Goal: Transaction & Acquisition: Book appointment/travel/reservation

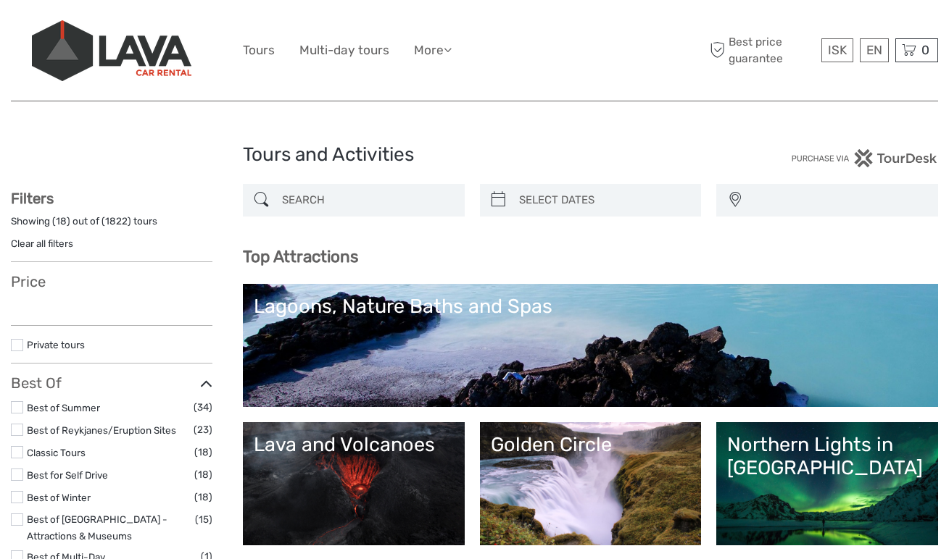
select select
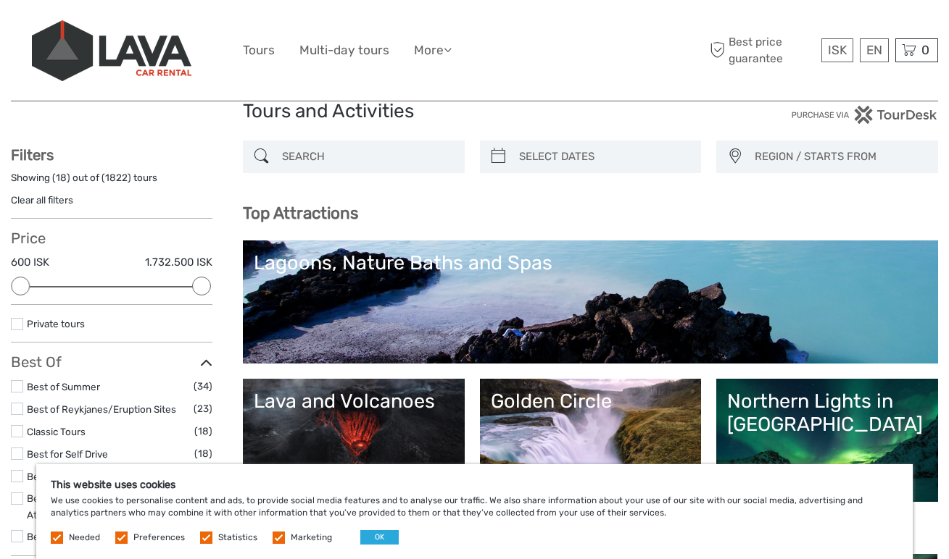
scroll to position [43, 0]
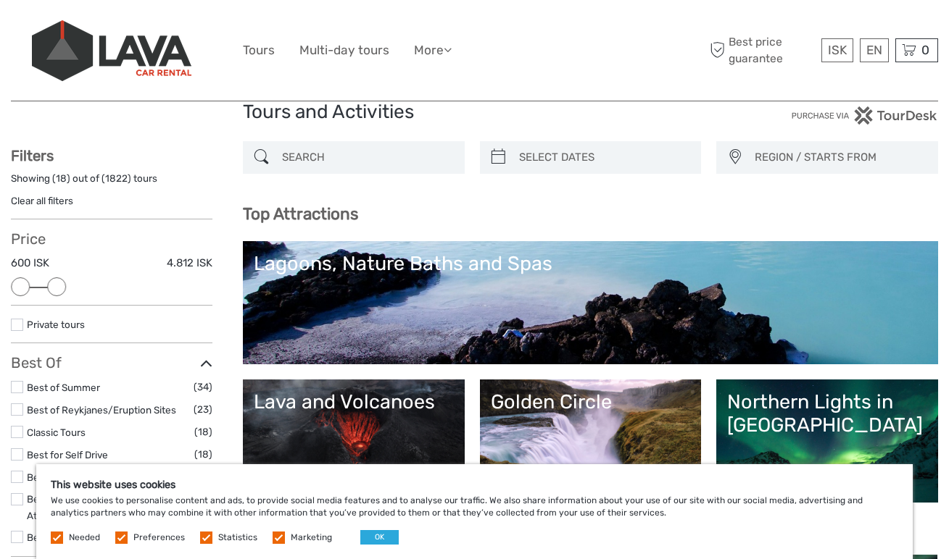
drag, startPoint x: 201, startPoint y: 288, endPoint x: 52, endPoint y: 288, distance: 149.3
click at [52, 288] on div at bounding box center [56, 287] width 19 height 19
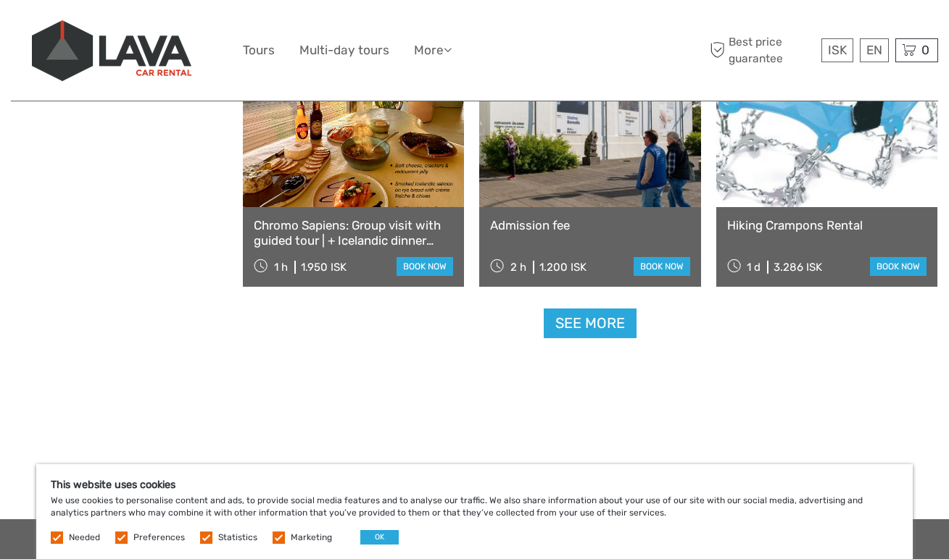
scroll to position [1509, 0]
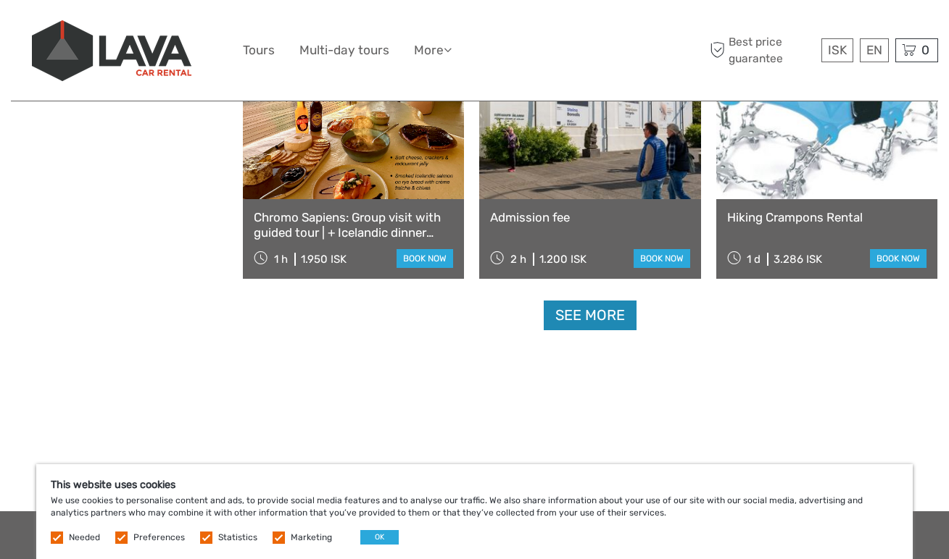
click at [593, 314] on link "See more" at bounding box center [589, 316] width 93 height 30
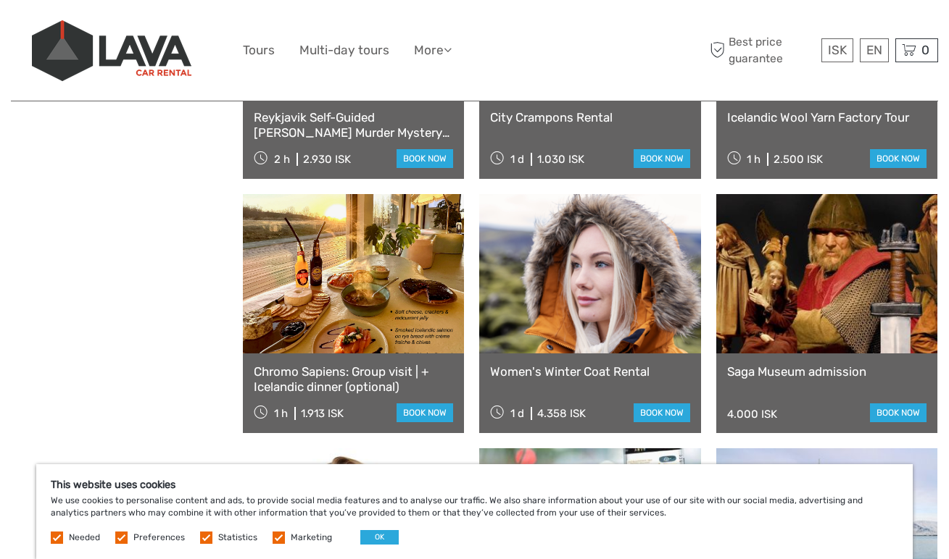
scroll to position [2362, 0]
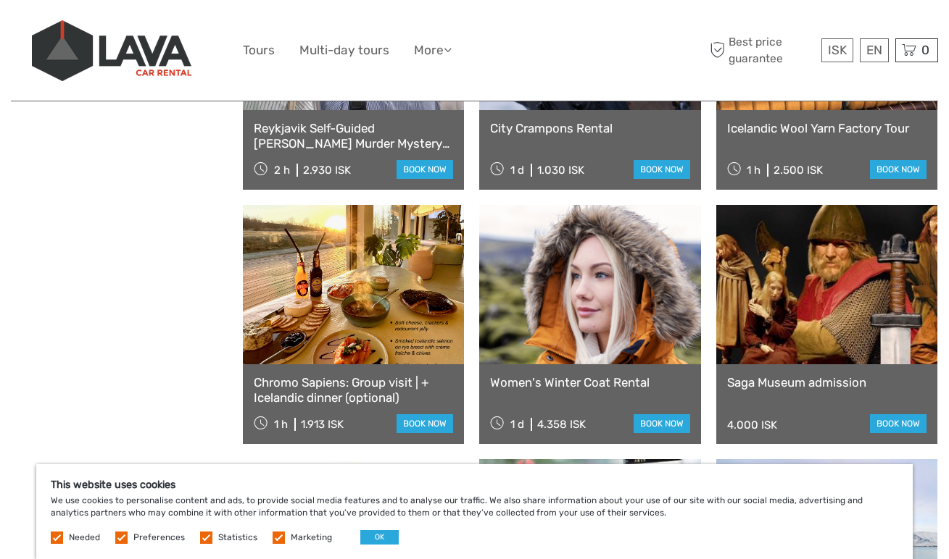
click at [777, 278] on link at bounding box center [826, 284] width 221 height 159
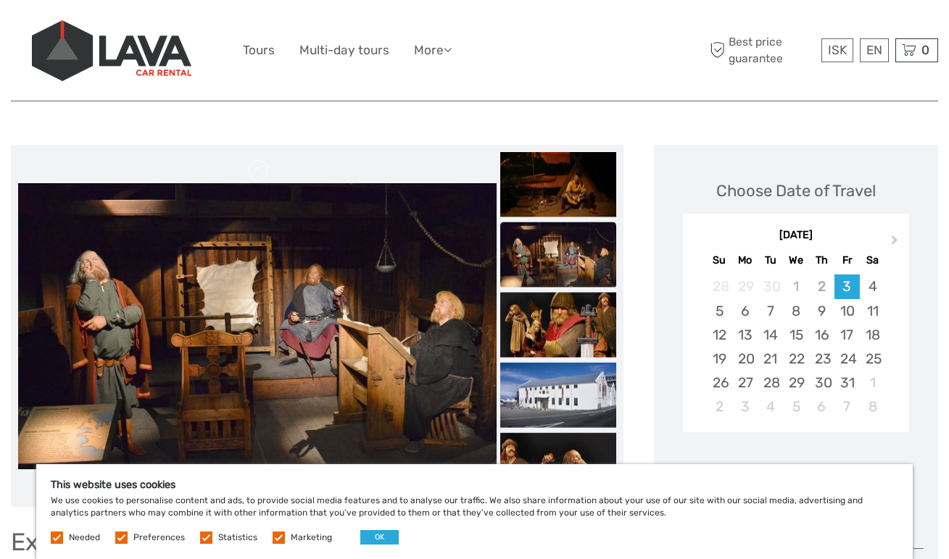
scroll to position [298, 0]
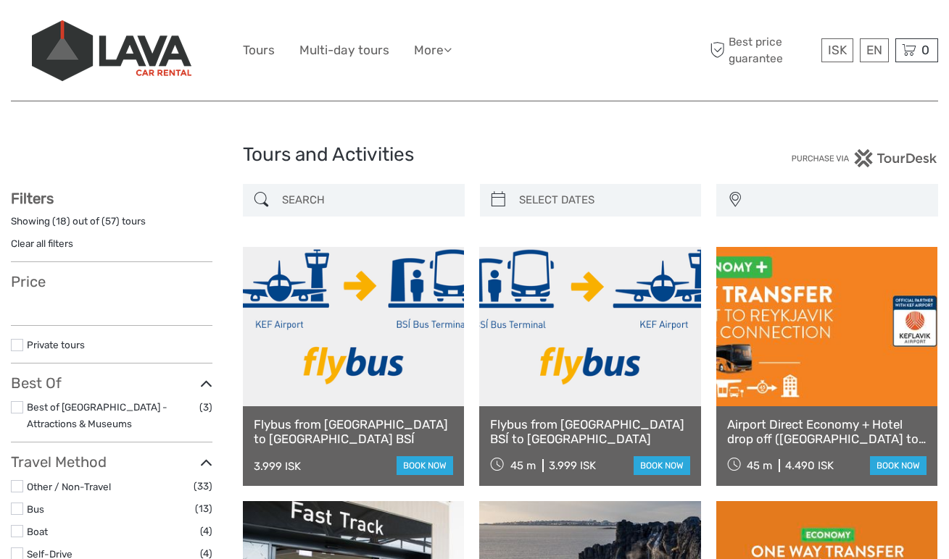
select select
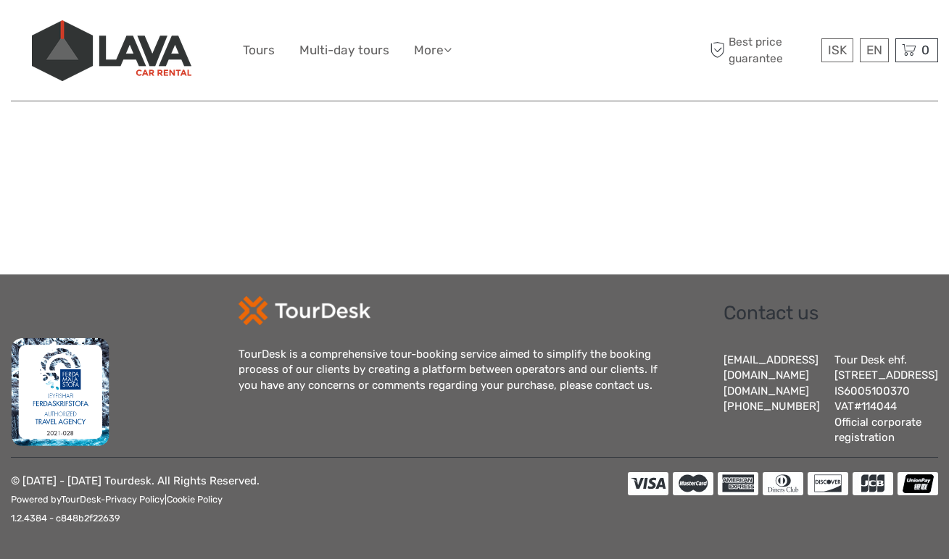
select select
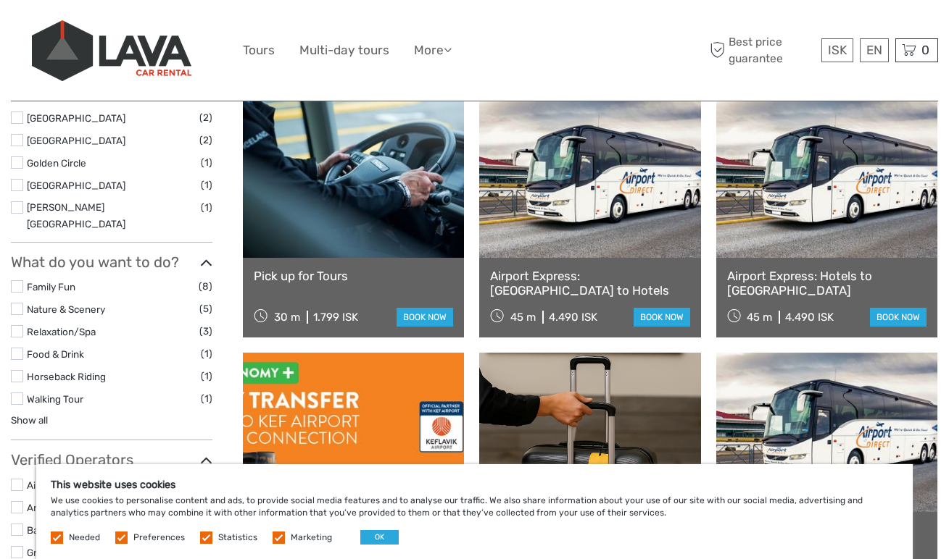
scroll to position [674, 0]
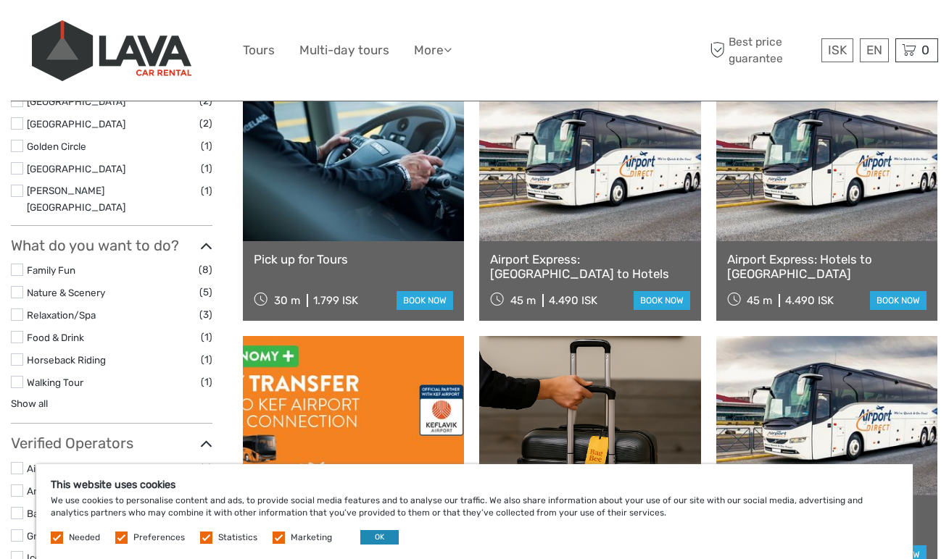
click at [365, 535] on button "OK" at bounding box center [379, 537] width 38 height 14
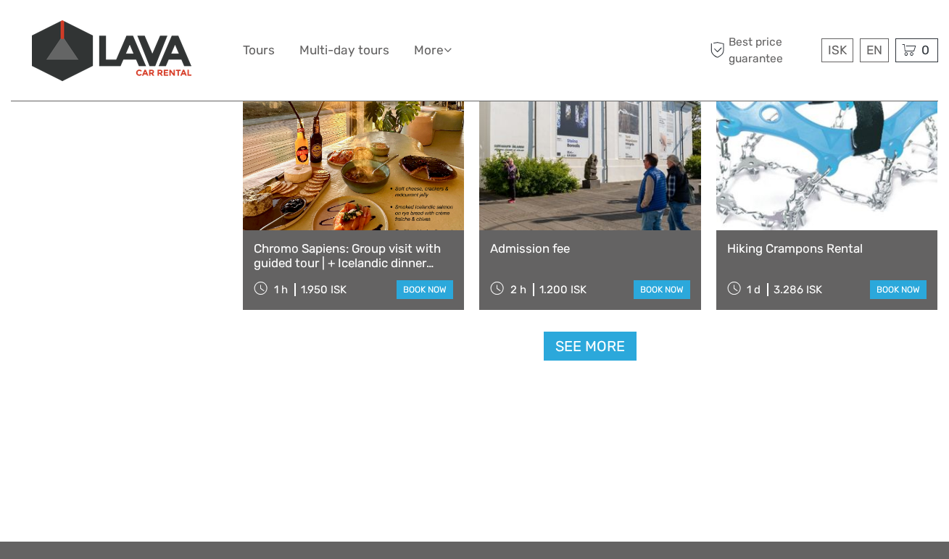
scroll to position [1464, 0]
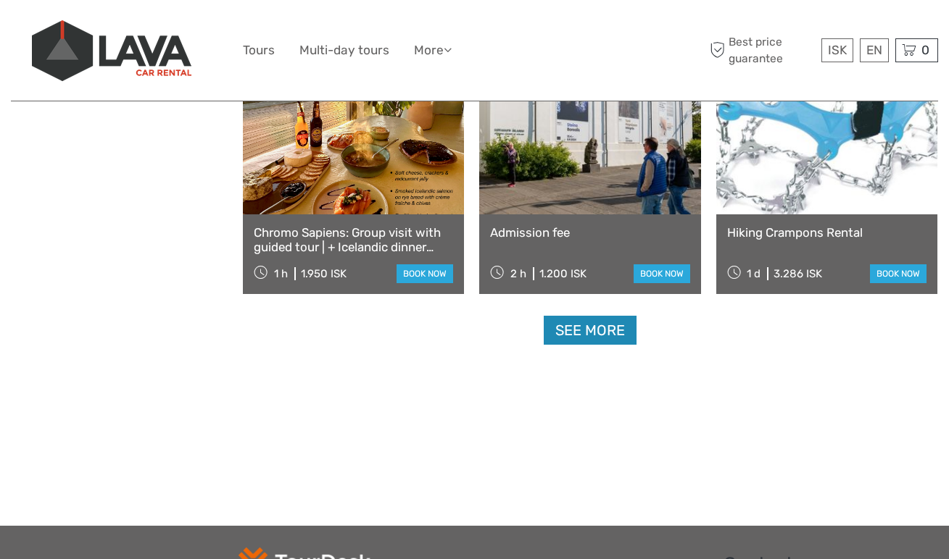
click at [587, 335] on link "See more" at bounding box center [589, 331] width 93 height 30
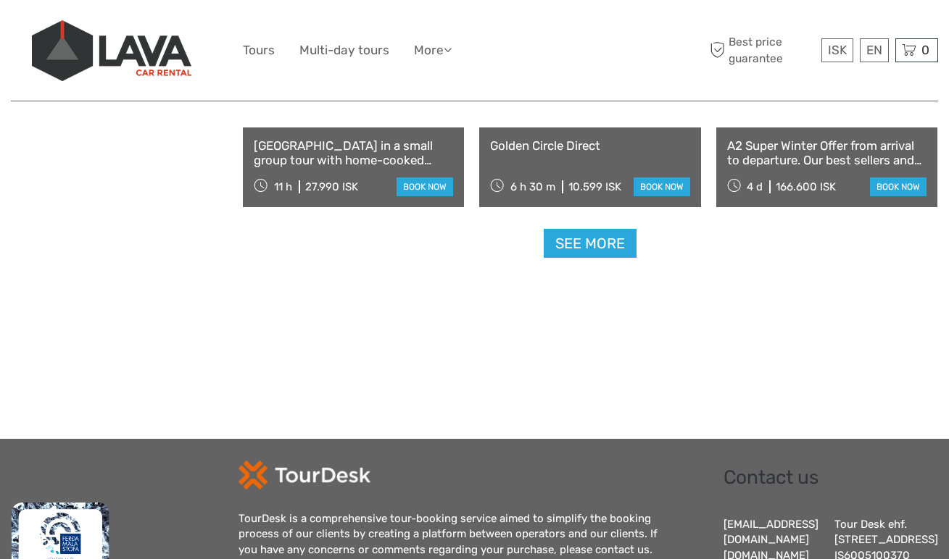
scroll to position [3022, 0]
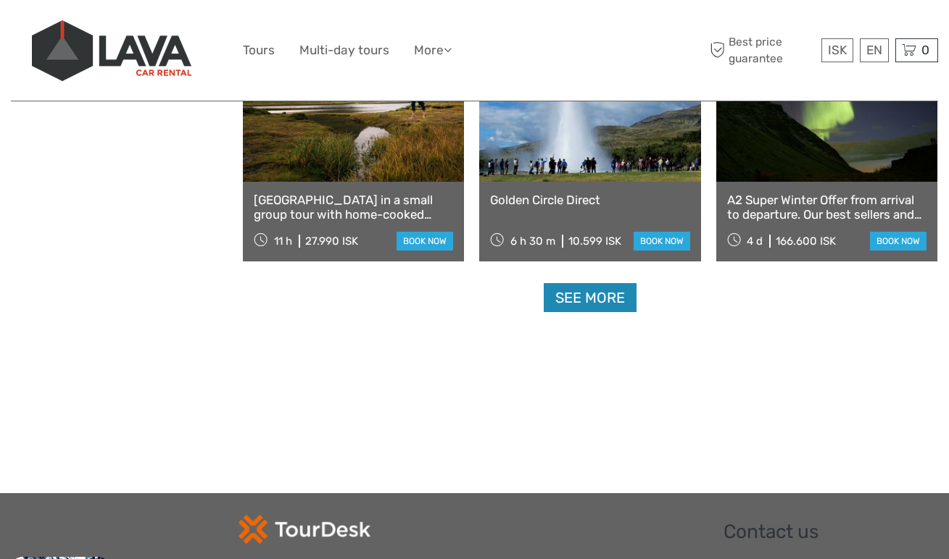
click at [588, 301] on link "See more" at bounding box center [589, 298] width 93 height 30
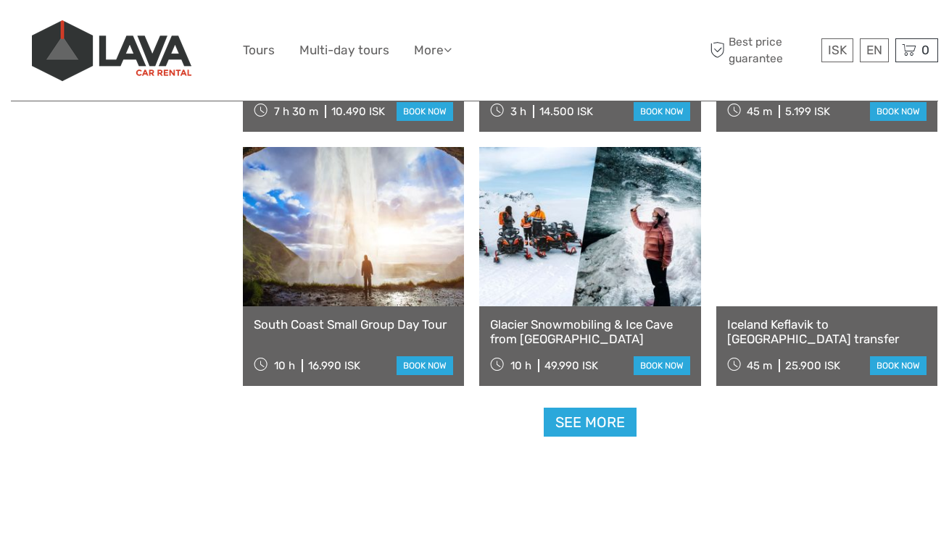
scroll to position [4428, 0]
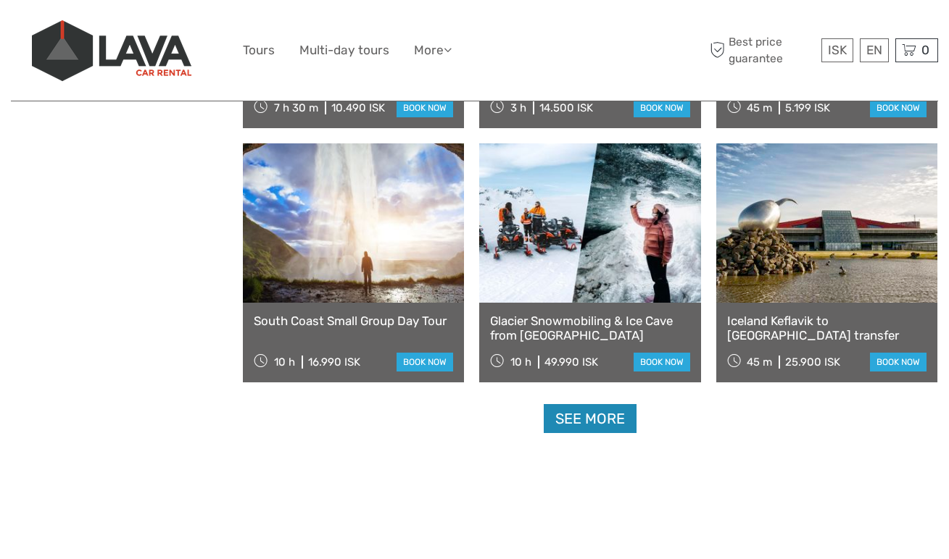
click at [616, 414] on link "See more" at bounding box center [589, 419] width 93 height 30
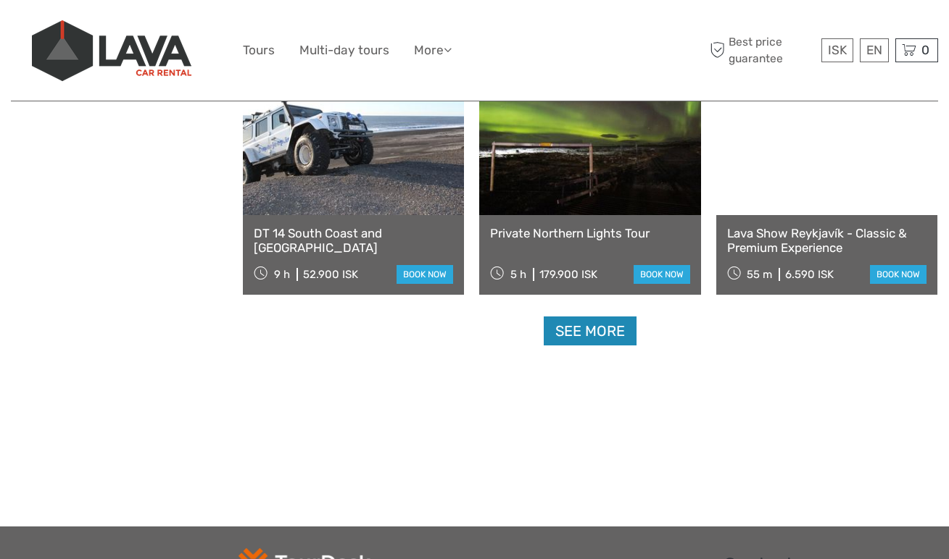
scroll to position [6025, 0]
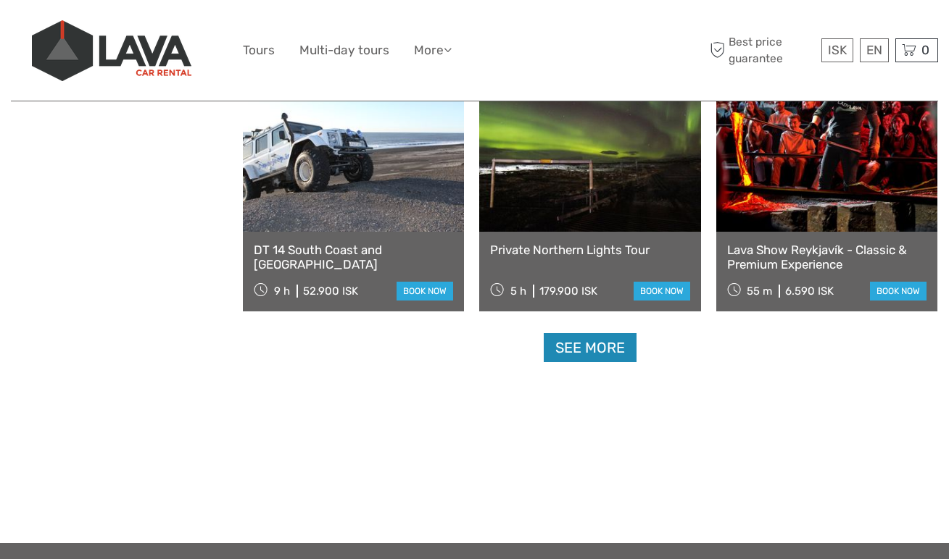
click at [612, 341] on link "See more" at bounding box center [589, 348] width 93 height 30
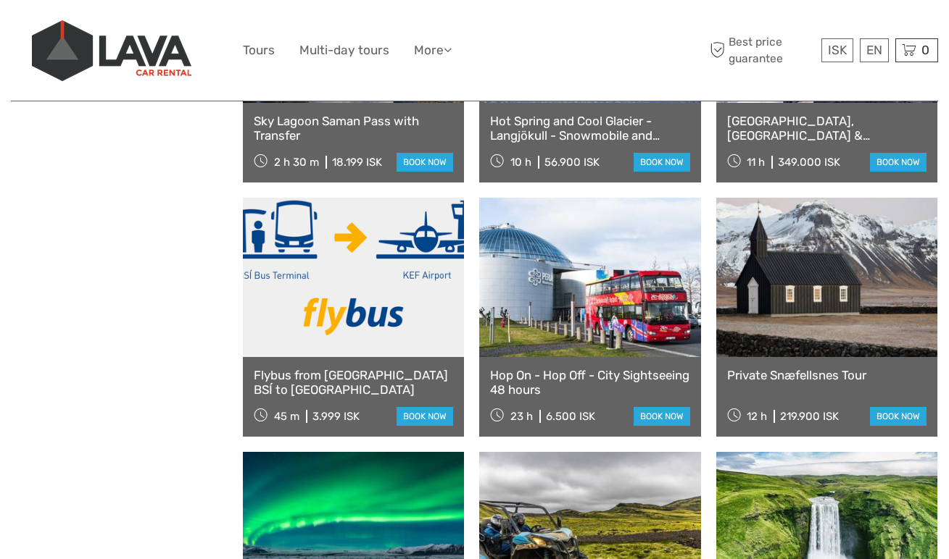
scroll to position [6409, 0]
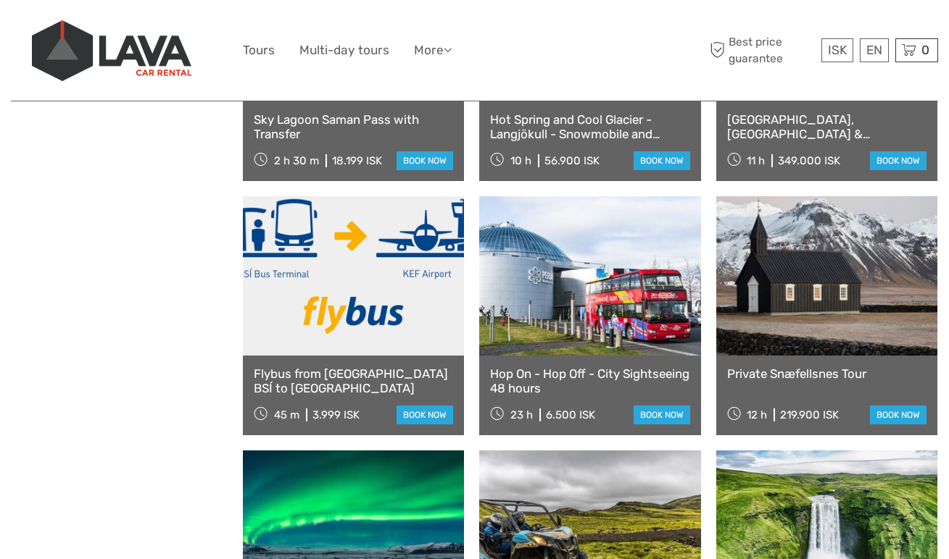
drag, startPoint x: 547, startPoint y: 417, endPoint x: 572, endPoint y: 422, distance: 25.9
click at [572, 422] on div "23 h 6.500 ISK" at bounding box center [542, 414] width 105 height 20
click at [571, 412] on div "6.500 ISK" at bounding box center [570, 415] width 49 height 13
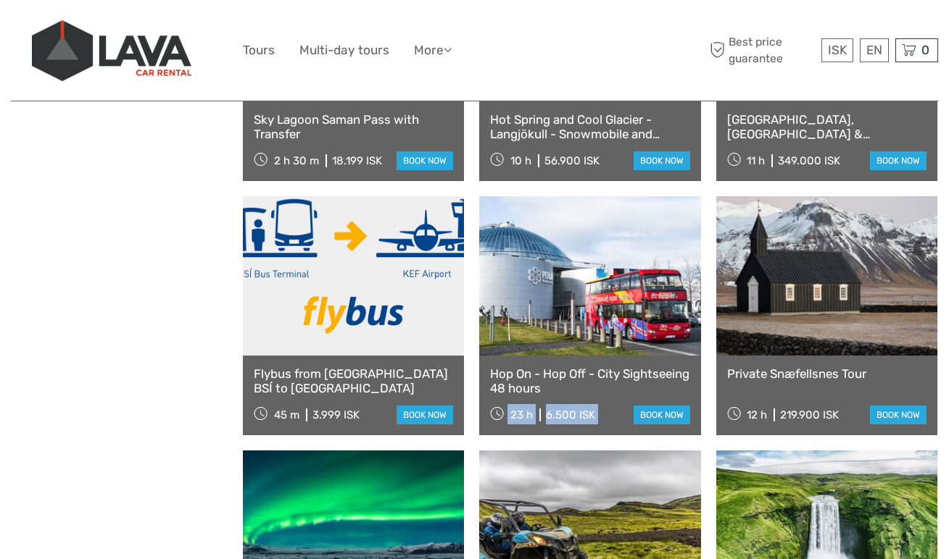
click at [571, 412] on div "6.500 ISK" at bounding box center [570, 415] width 49 height 13
click at [331, 411] on div "3.999 ISK" at bounding box center [335, 415] width 47 height 13
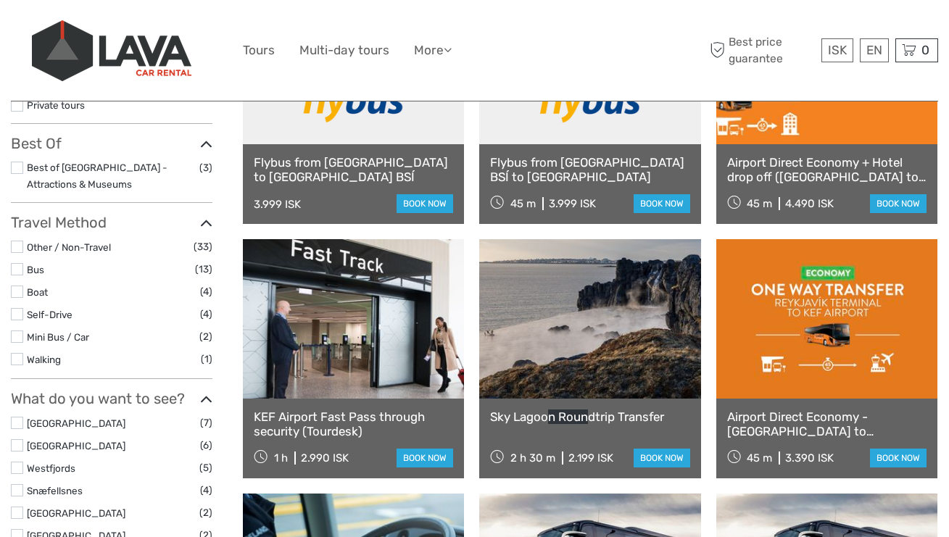
scroll to position [311, 0]
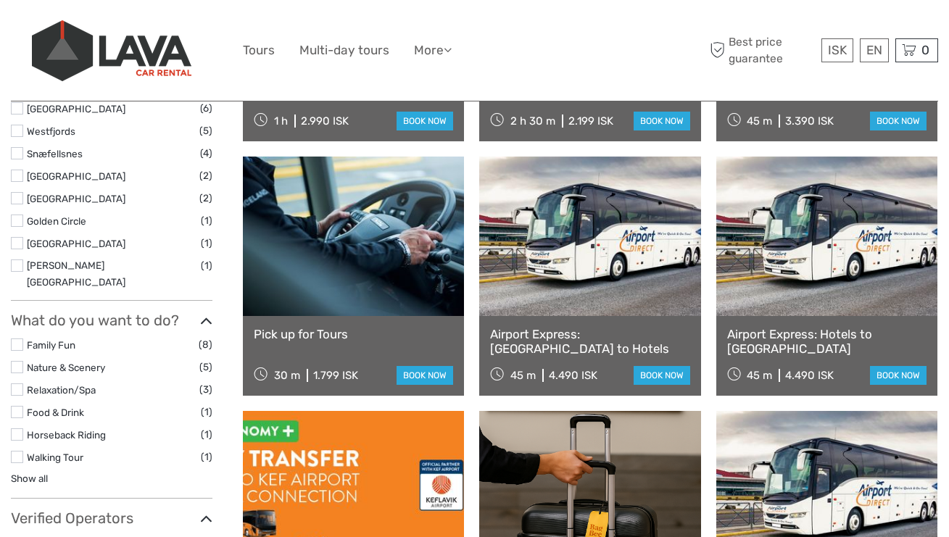
scroll to position [607, 0]
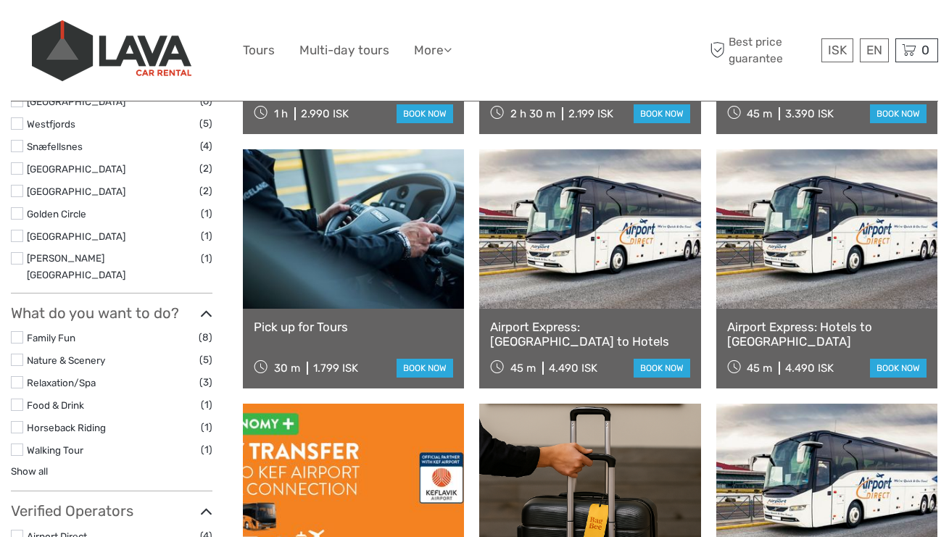
click at [66, 377] on link "Relaxation/Spa" at bounding box center [61, 383] width 69 height 12
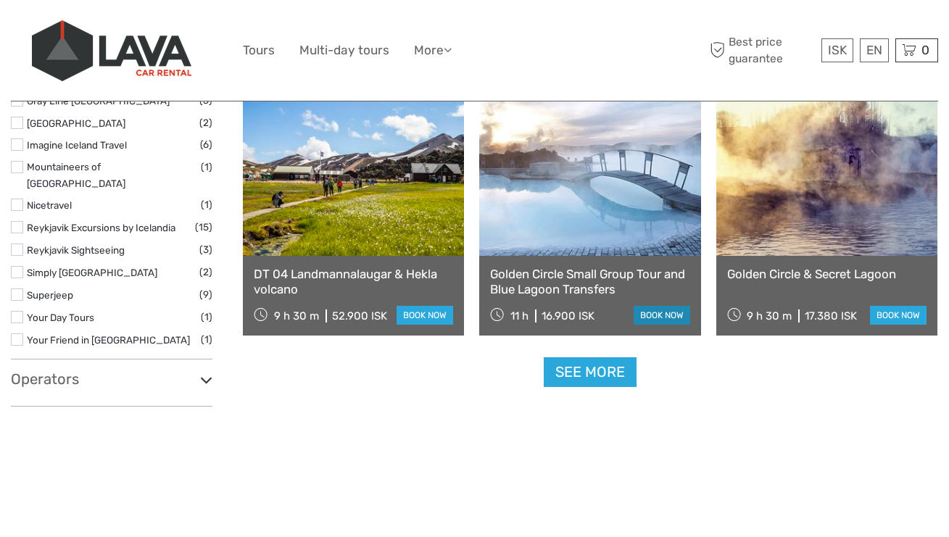
scroll to position [1454, 0]
click at [587, 372] on link "See more" at bounding box center [589, 372] width 93 height 30
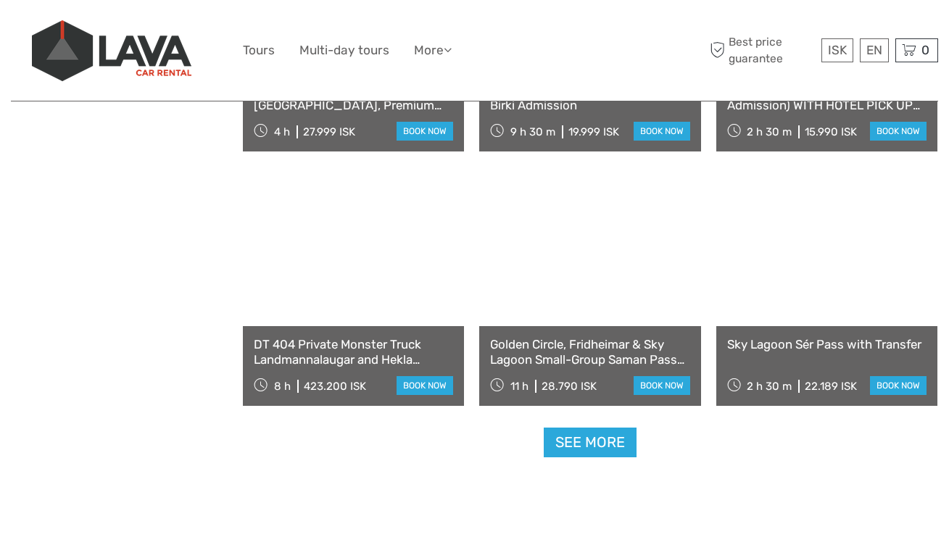
scroll to position [2909, 0]
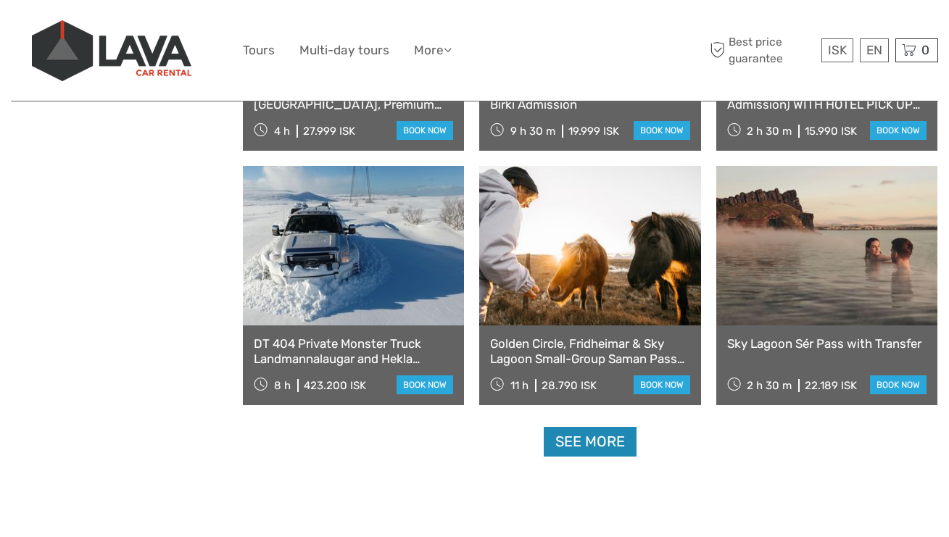
click at [603, 457] on link "See more" at bounding box center [589, 442] width 93 height 30
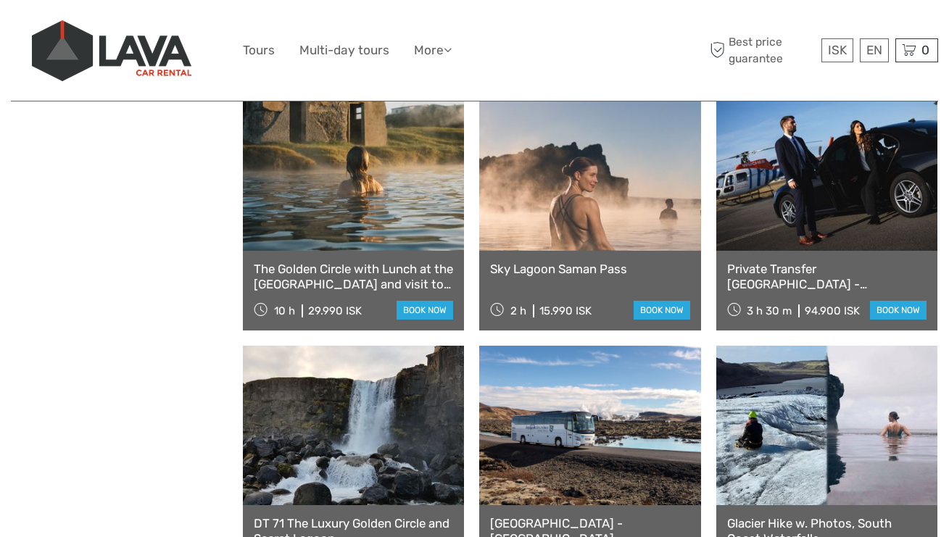
scroll to position [3240, 0]
